Goal: Task Accomplishment & Management: Use online tool/utility

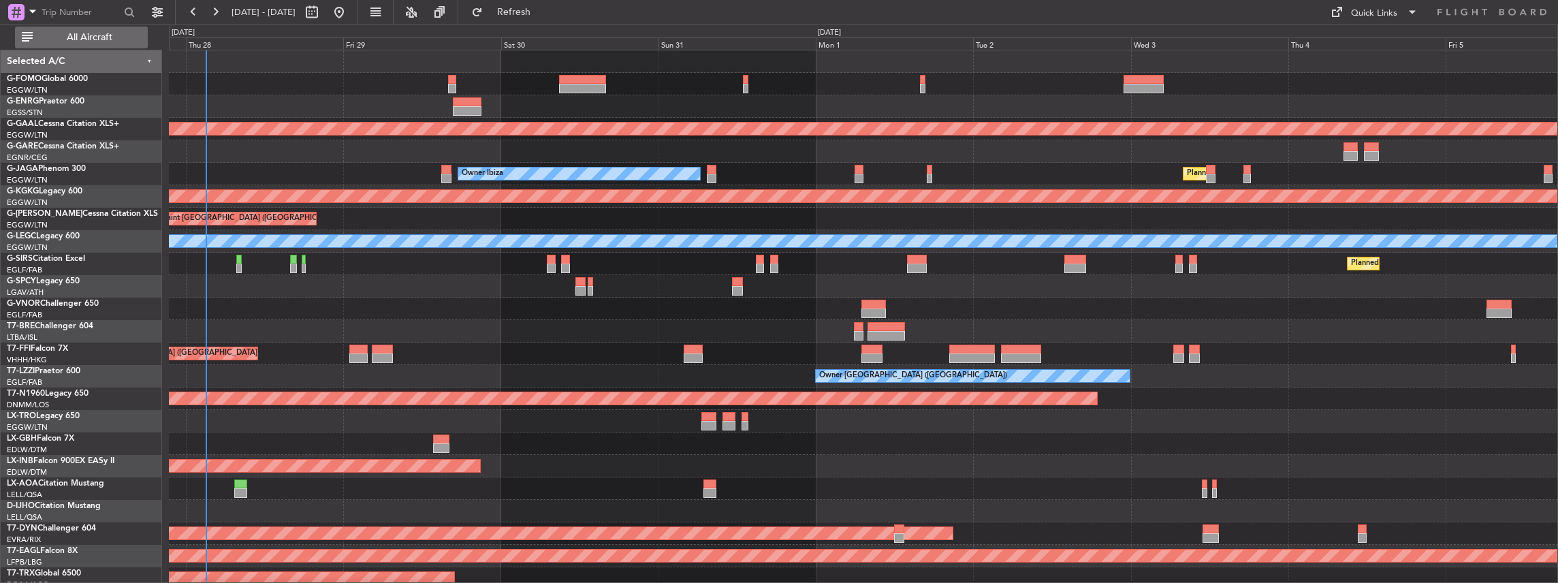
click at [123, 38] on span "All Aircraft" at bounding box center [89, 38] width 108 height 10
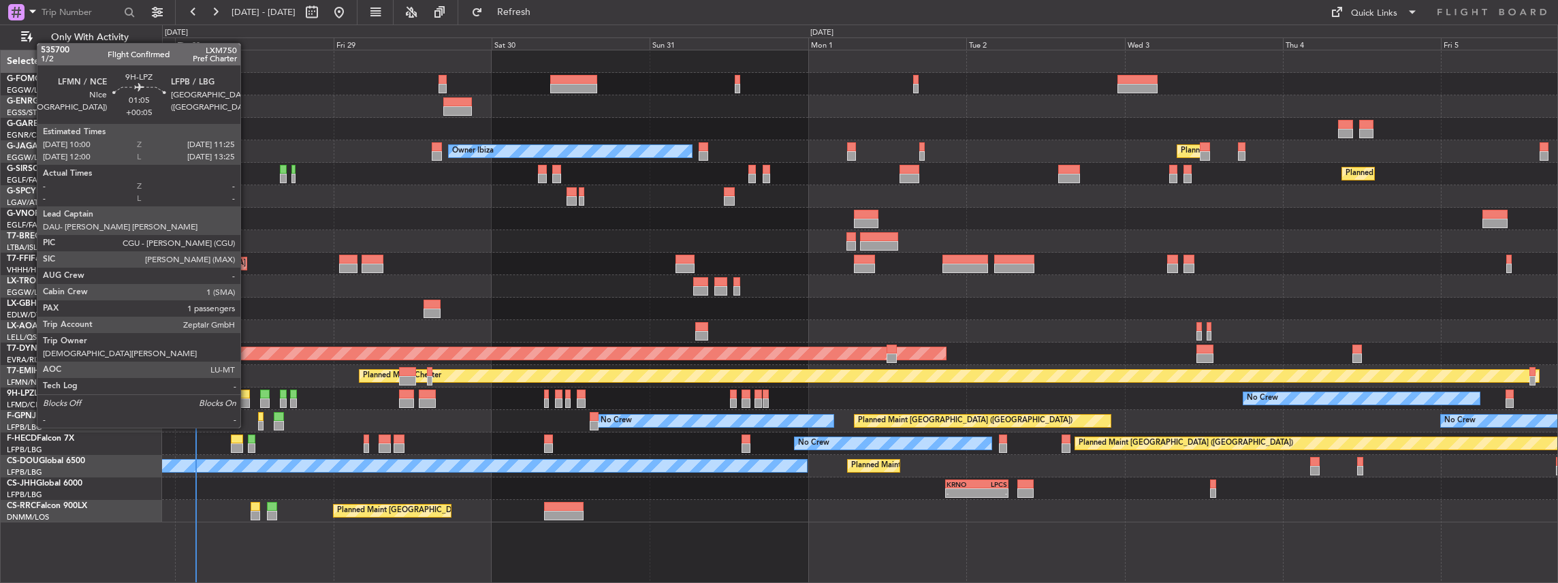
click at [246, 402] on div at bounding box center [245, 403] width 10 height 10
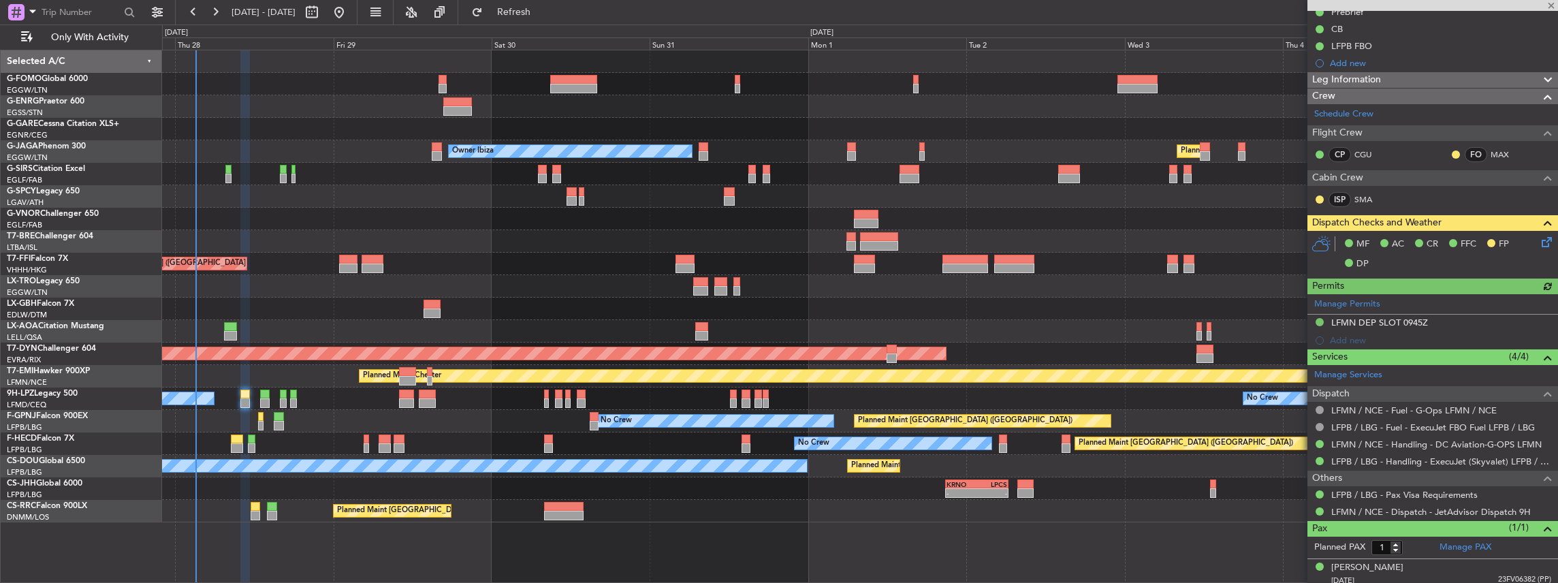
scroll to position [148, 0]
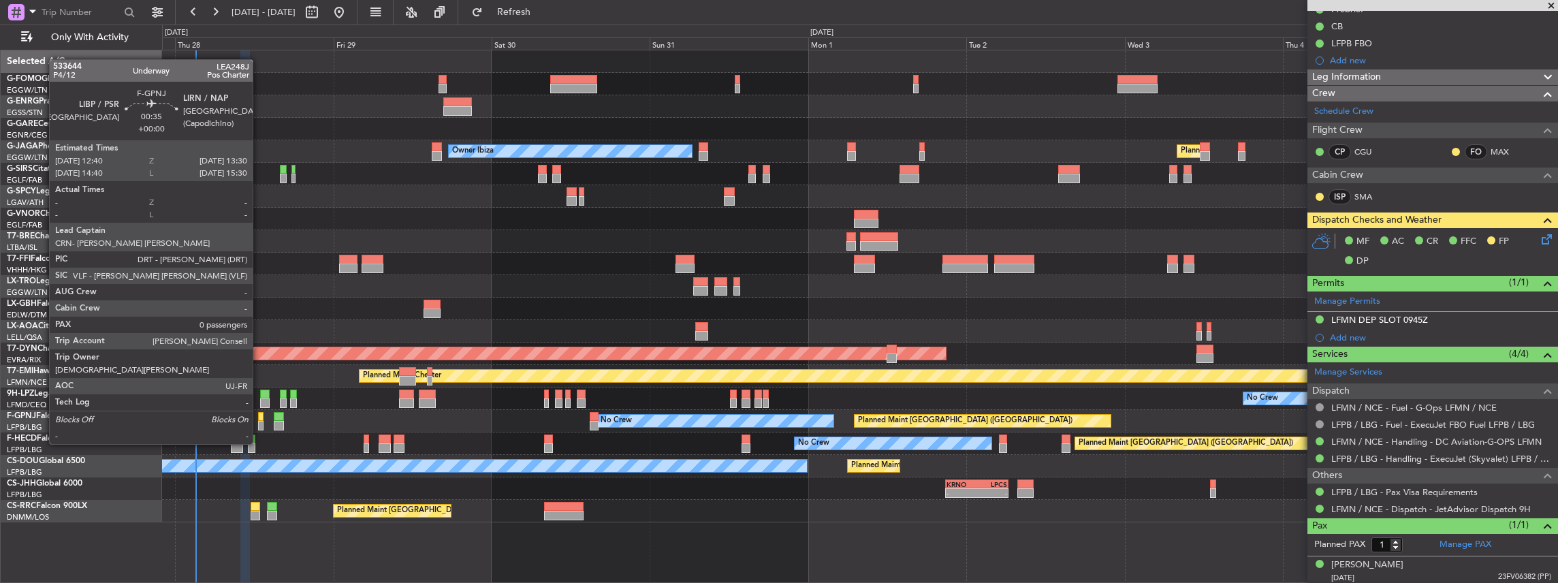
click at [259, 419] on div at bounding box center [261, 417] width 6 height 10
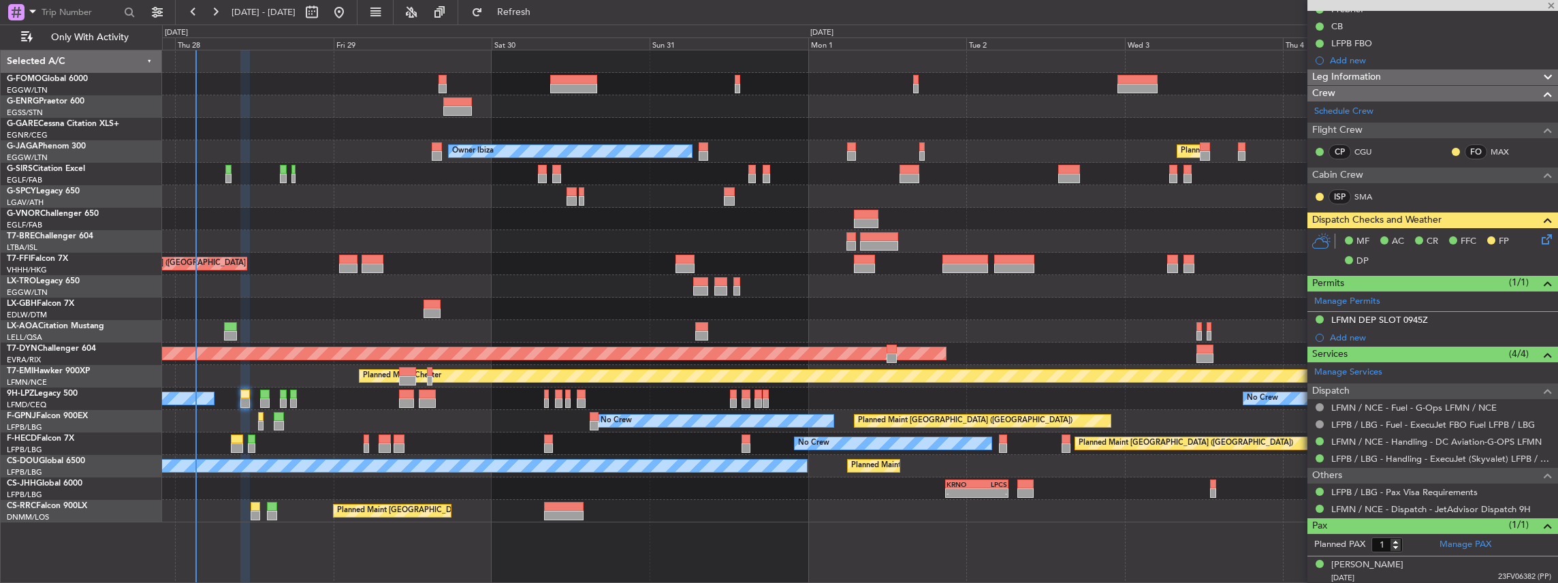
type input "0"
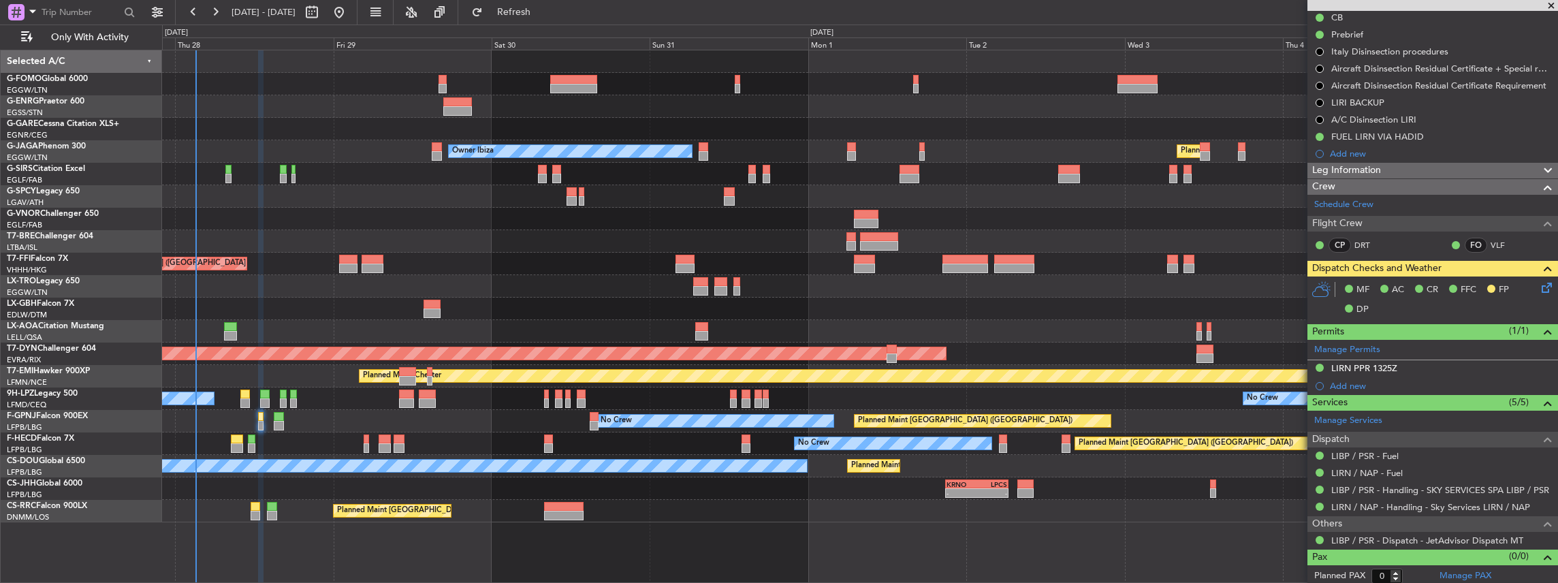
scroll to position [141, 0]
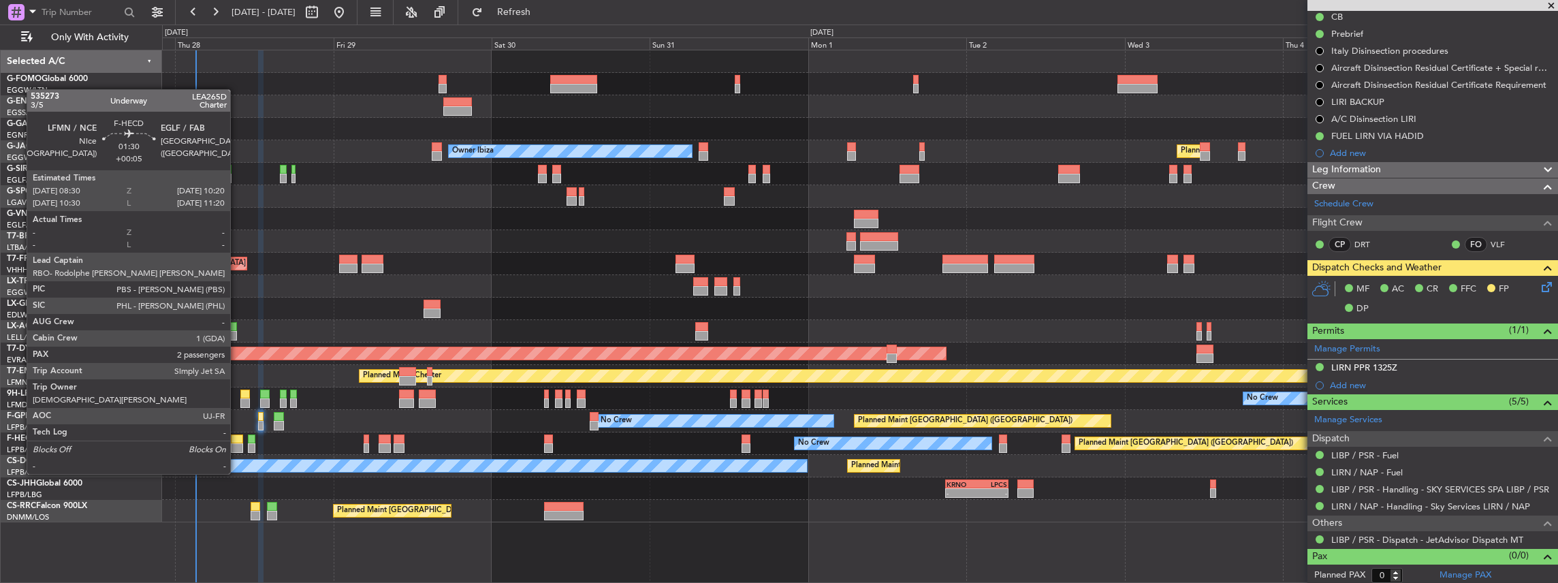
click at [237, 448] on div at bounding box center [237, 448] width 12 height 10
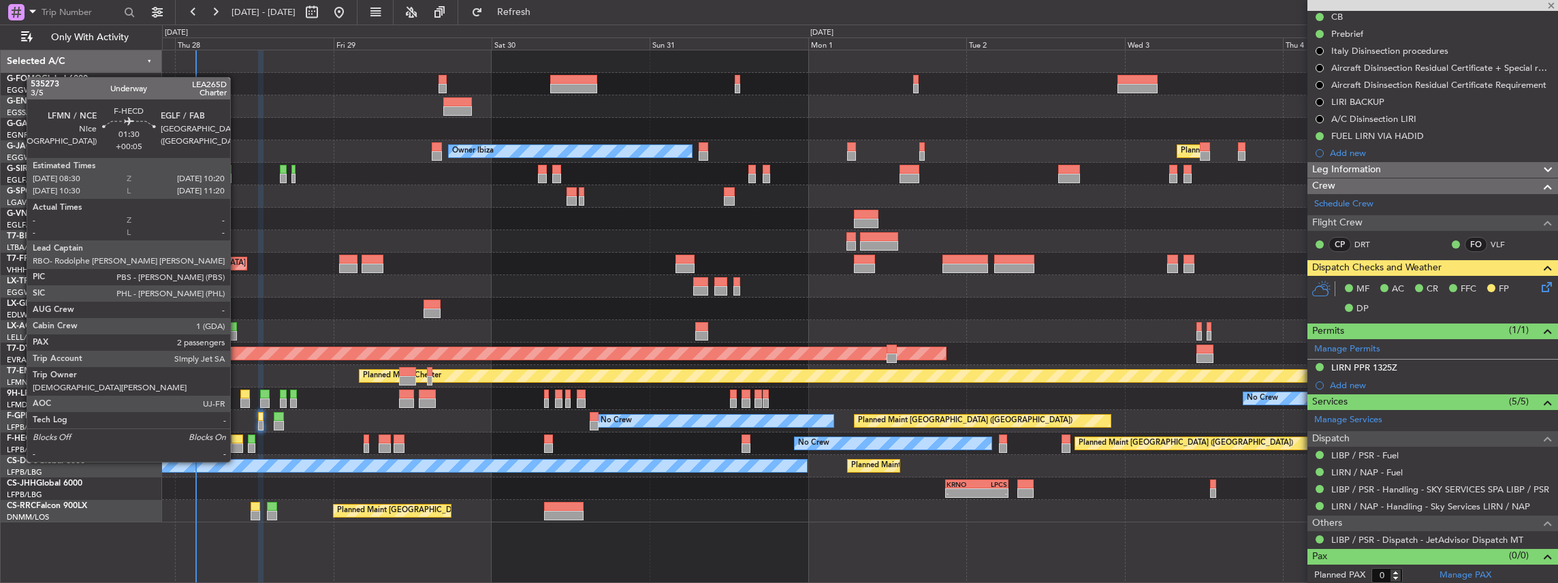
type input "+00:05"
type input "2"
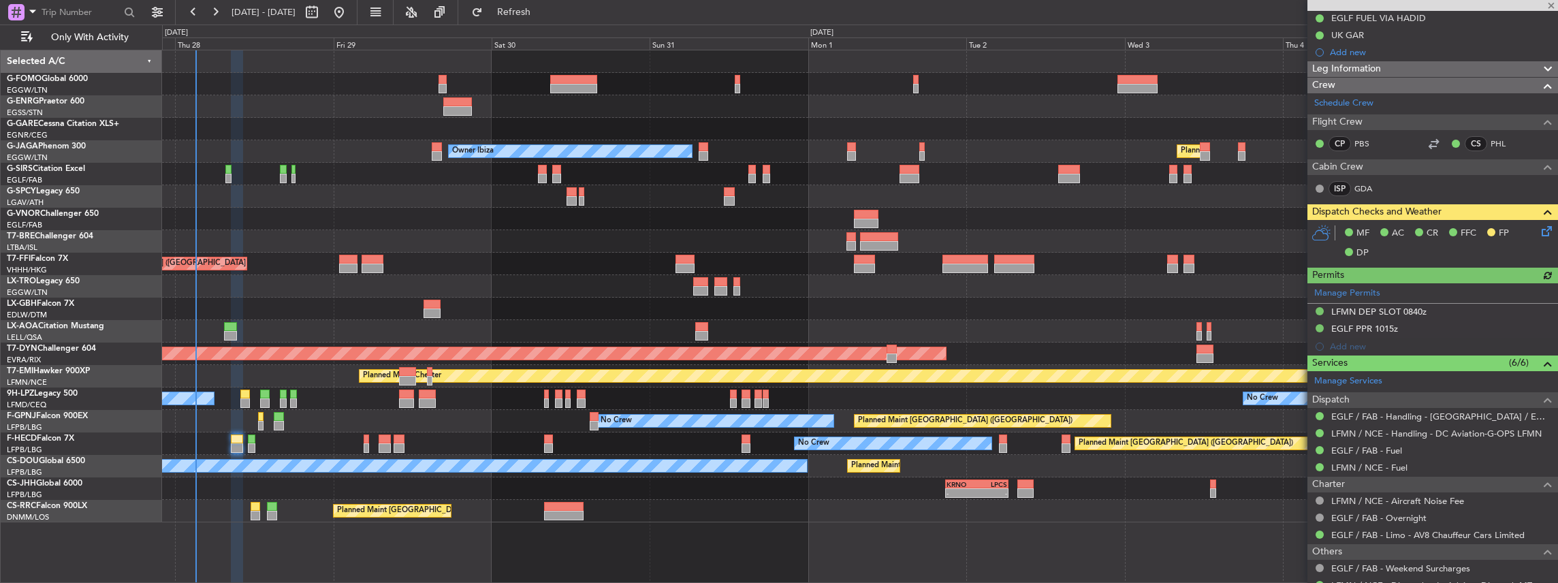
scroll to position [227, 0]
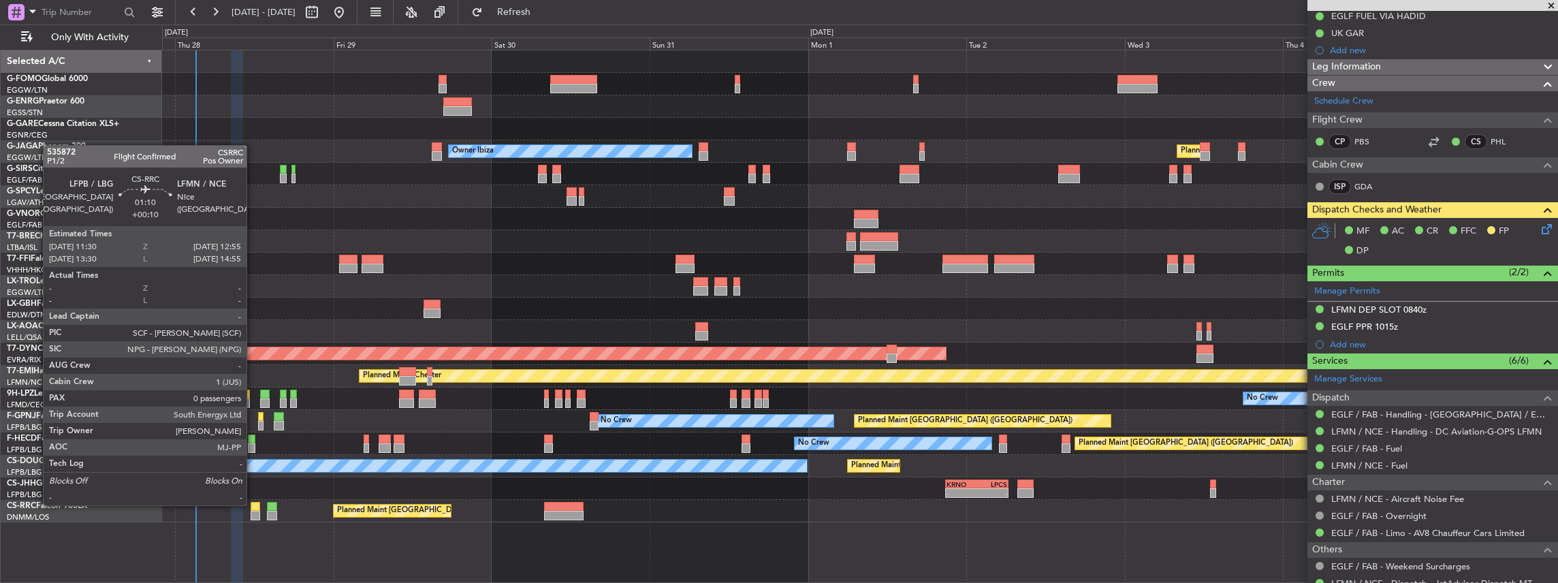
click at [253, 504] on div at bounding box center [256, 507] width 10 height 10
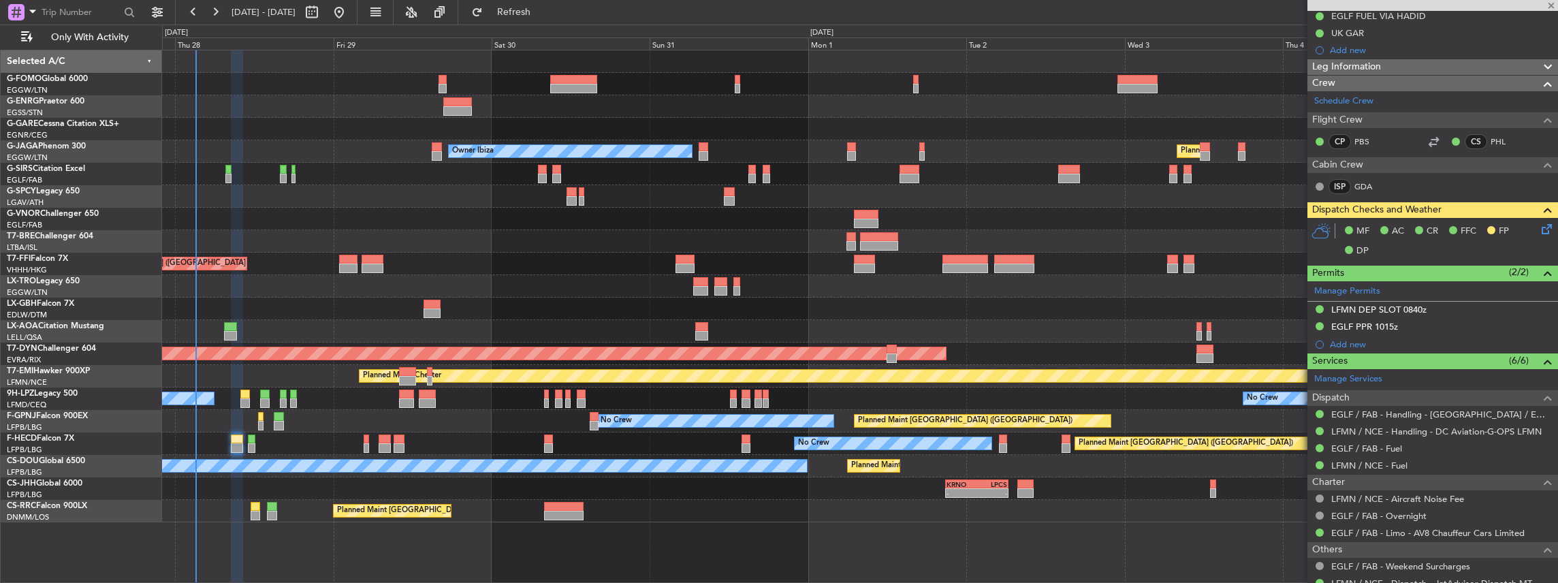
type input "+00:10"
type input "0"
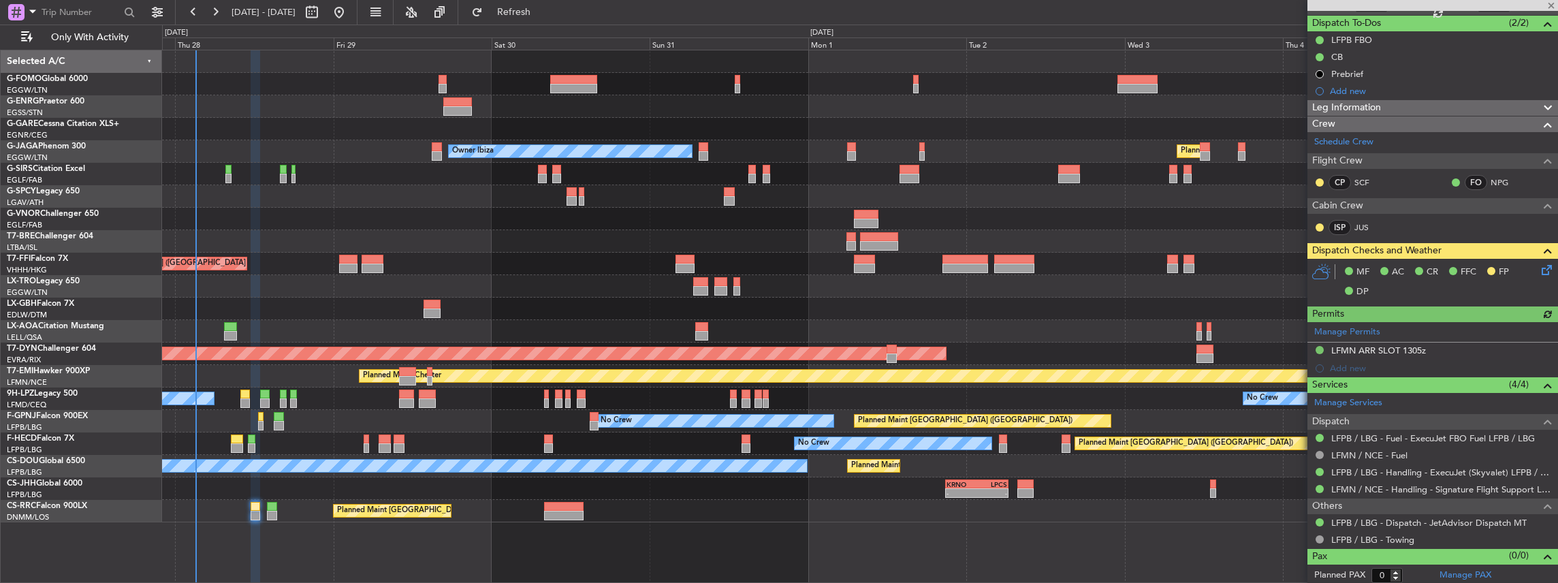
scroll to position [0, 0]
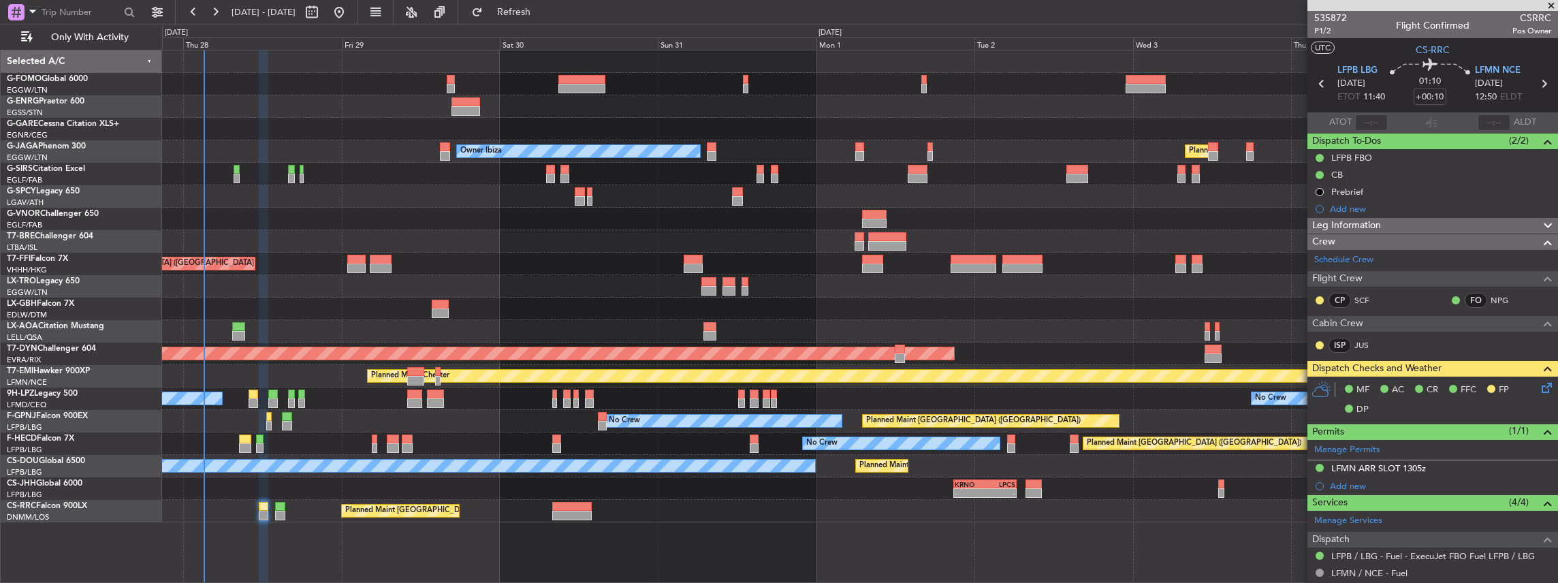
click at [556, 245] on div at bounding box center [860, 241] width 1396 height 22
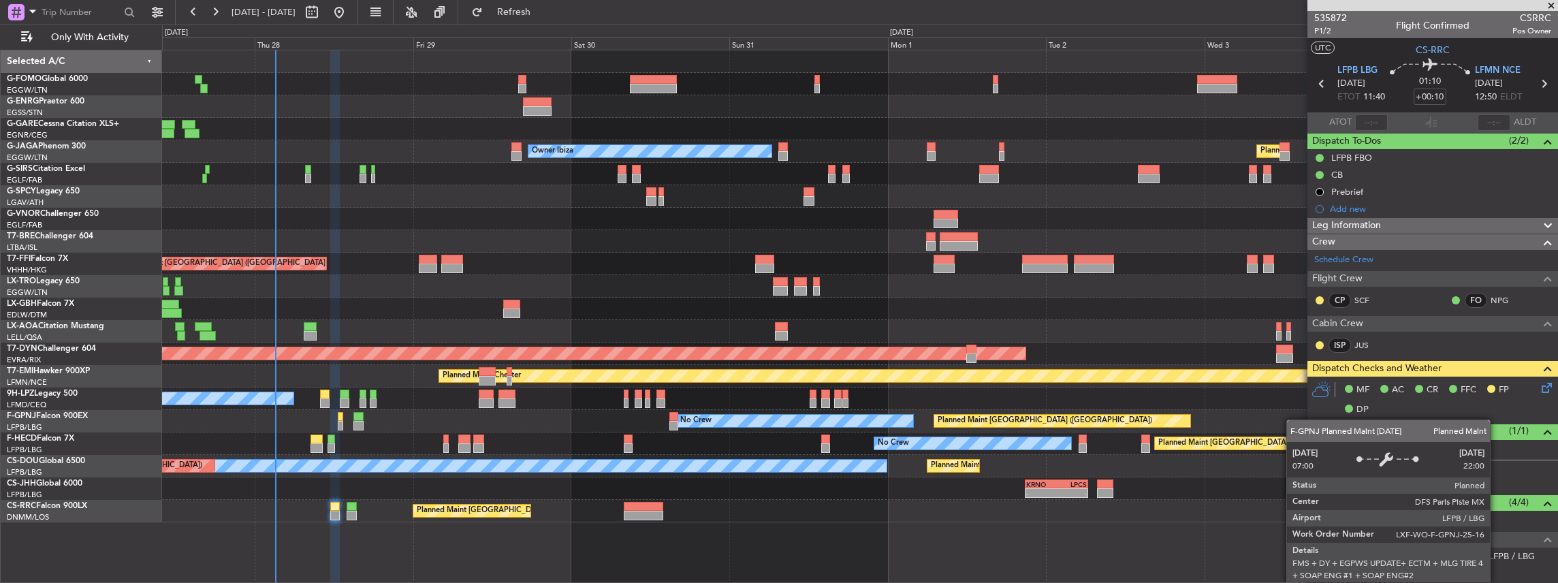
click at [1076, 415] on div "Planned Maint [GEOGRAPHIC_DATA] ([GEOGRAPHIC_DATA])" at bounding box center [1062, 421] width 256 height 12
